Goal: Check status: Check status

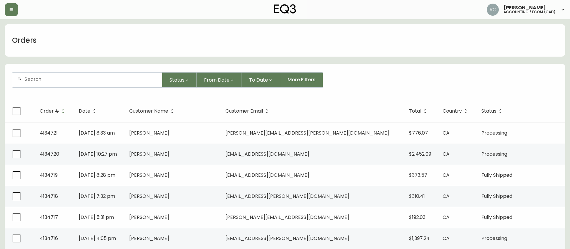
click at [100, 77] on input "text" at bounding box center [90, 79] width 133 height 6
paste input "8558260"
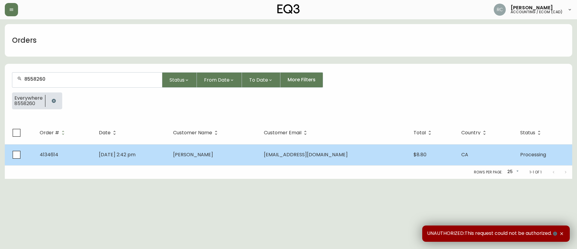
type input "8558260"
click at [168, 161] on td "[DATE] 2:42 pm" at bounding box center [131, 154] width 74 height 21
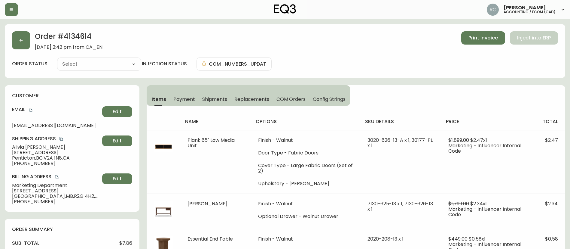
type input "Processing"
select select "PROCESSING"
